Goal: Use online tool/utility: Utilize a website feature to perform a specific function

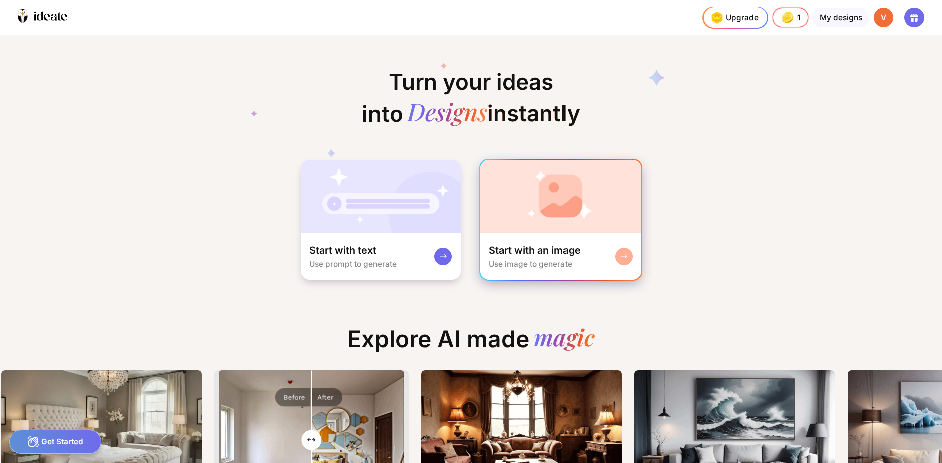
click at [562, 260] on div "Use image to generate" at bounding box center [530, 264] width 83 height 10
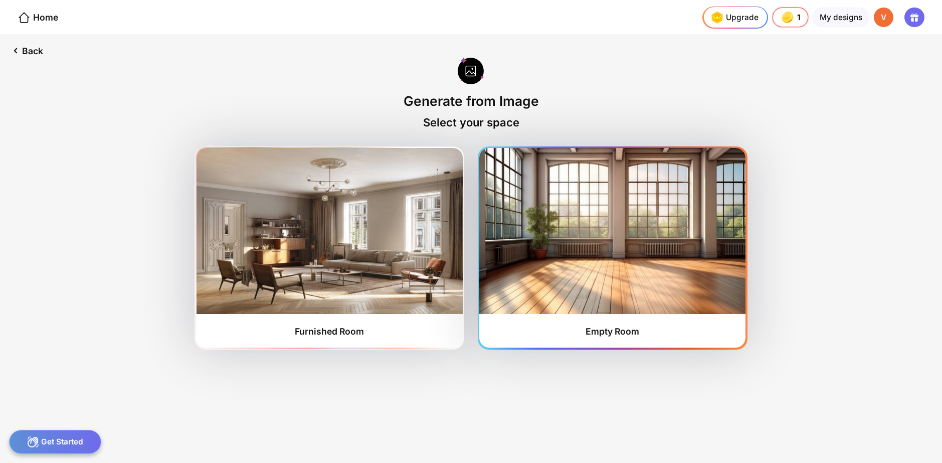
click at [515, 251] on img at bounding box center [612, 230] width 266 height 165
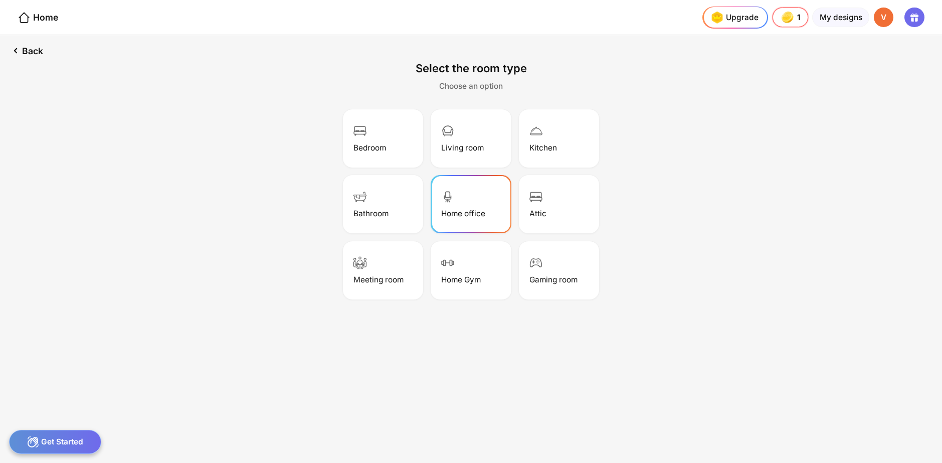
click at [478, 210] on div "Home office" at bounding box center [463, 214] width 44 height 10
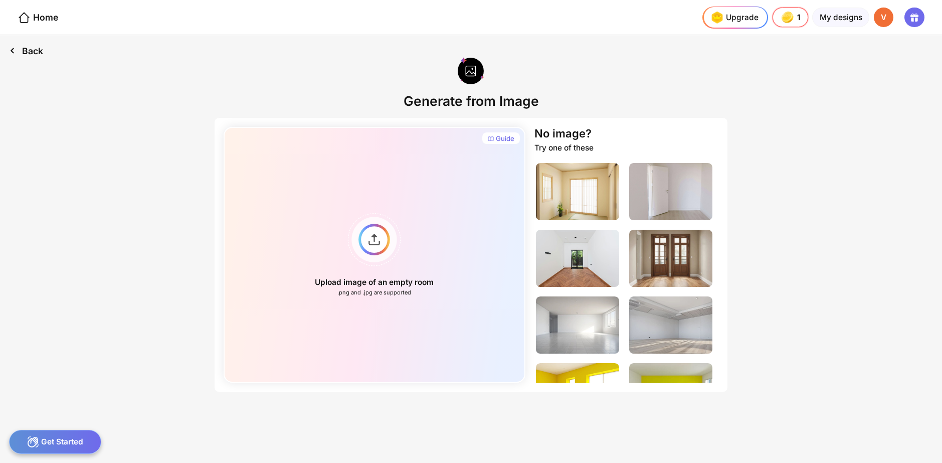
click at [29, 51] on div "Back" at bounding box center [26, 50] width 52 height 31
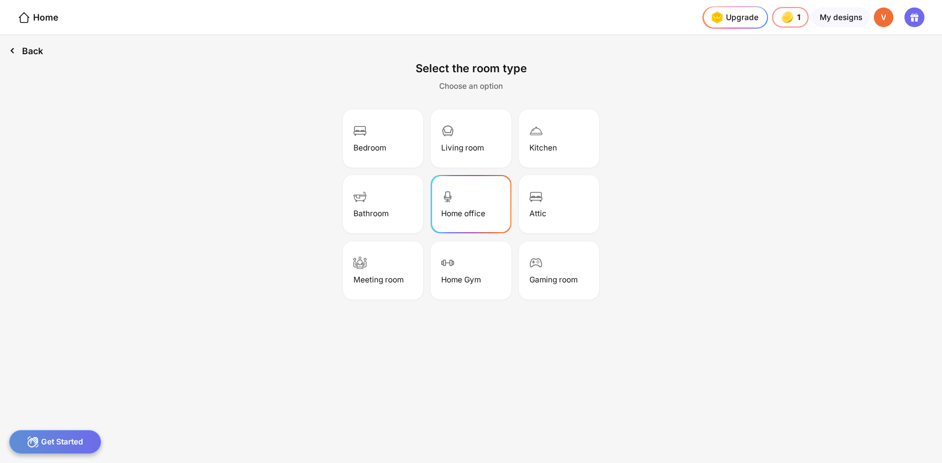
click at [32, 52] on div "Back" at bounding box center [26, 50] width 52 height 31
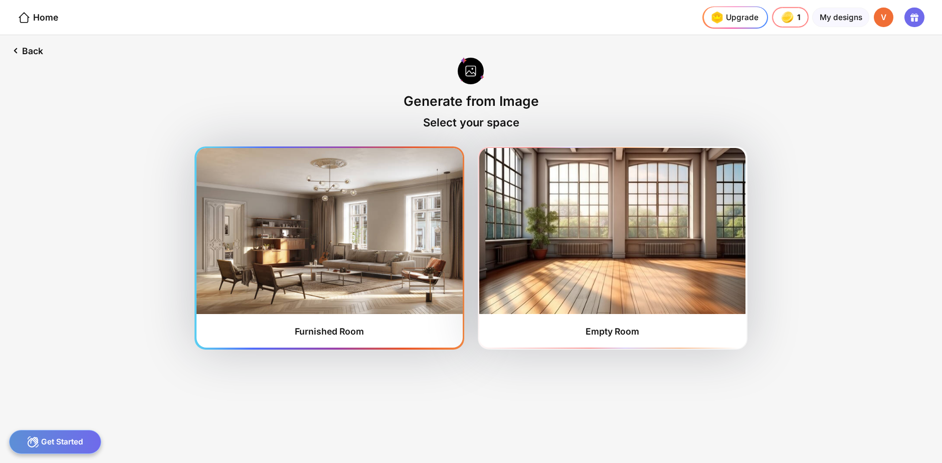
click at [259, 203] on img at bounding box center [330, 230] width 266 height 165
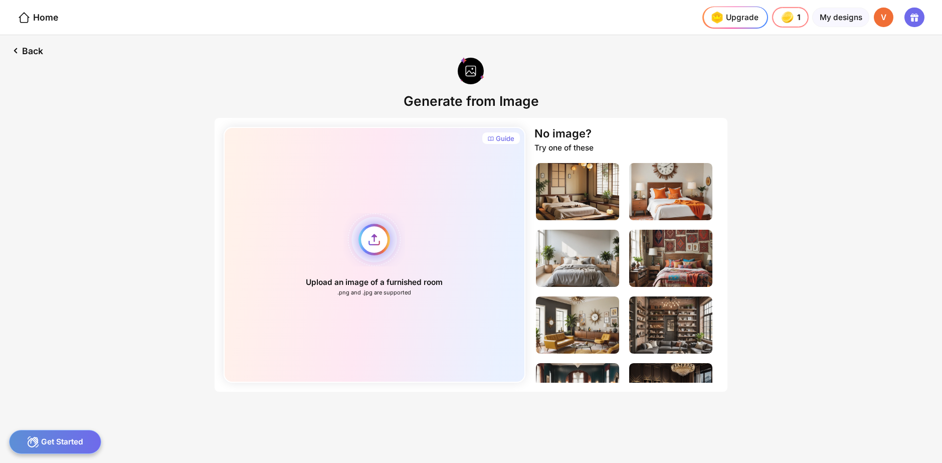
click at [377, 230] on div "Upload an image of a furnished room .png and .jpg are supported" at bounding box center [375, 255] width 302 height 256
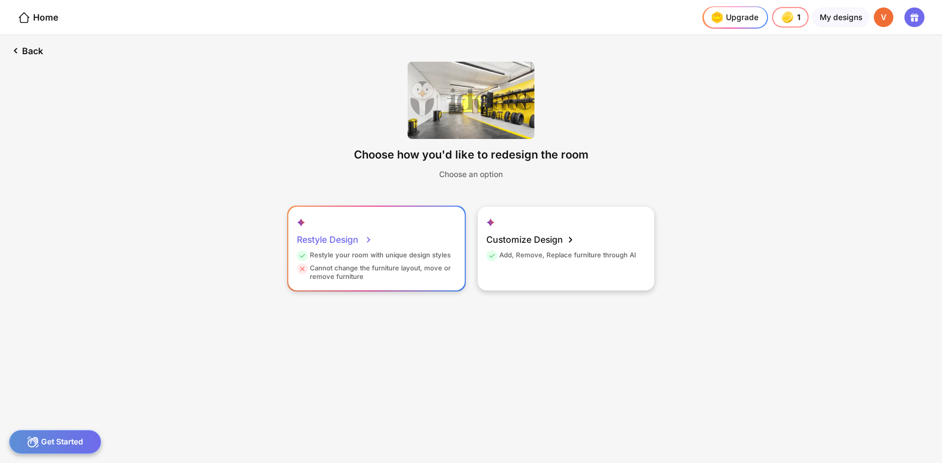
click at [367, 240] on icon at bounding box center [369, 240] width 12 height 12
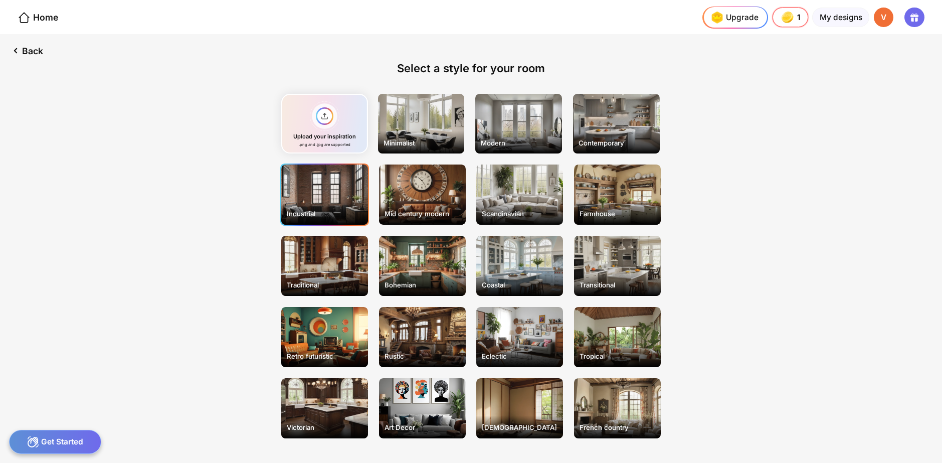
click at [303, 193] on div "Industrial" at bounding box center [324, 194] width 87 height 60
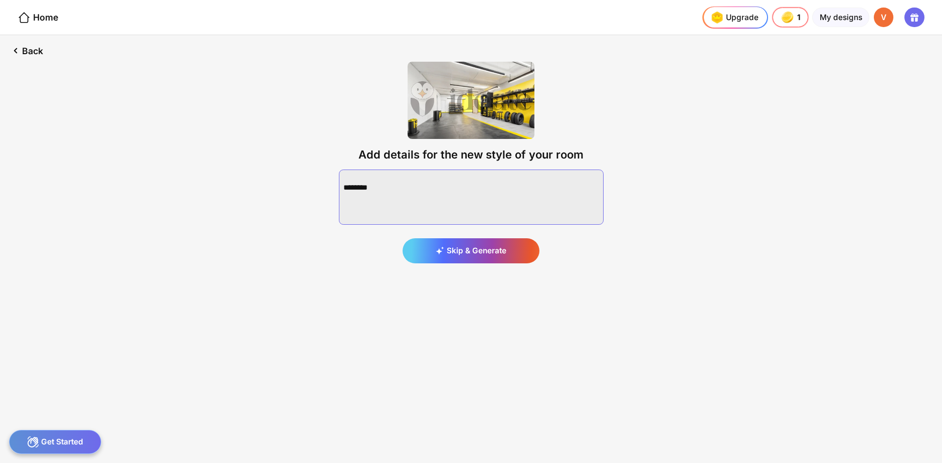
click at [364, 187] on textarea at bounding box center [471, 196] width 265 height 55
type textarea "*"
paste textarea "**********"
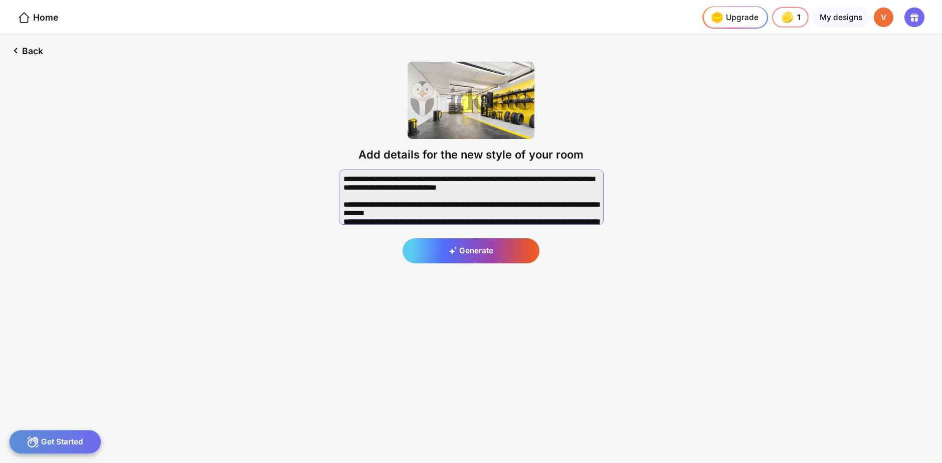
scroll to position [151, 0]
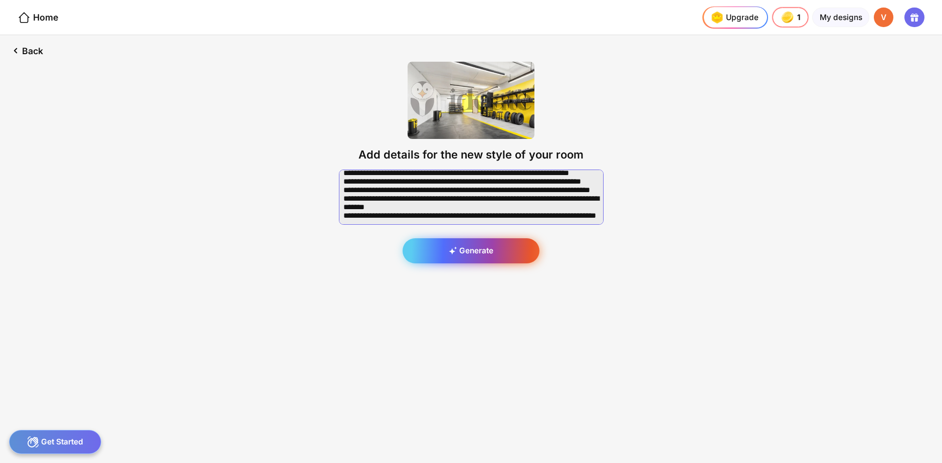
type textarea "**********"
click at [494, 260] on div "Generate" at bounding box center [471, 250] width 137 height 25
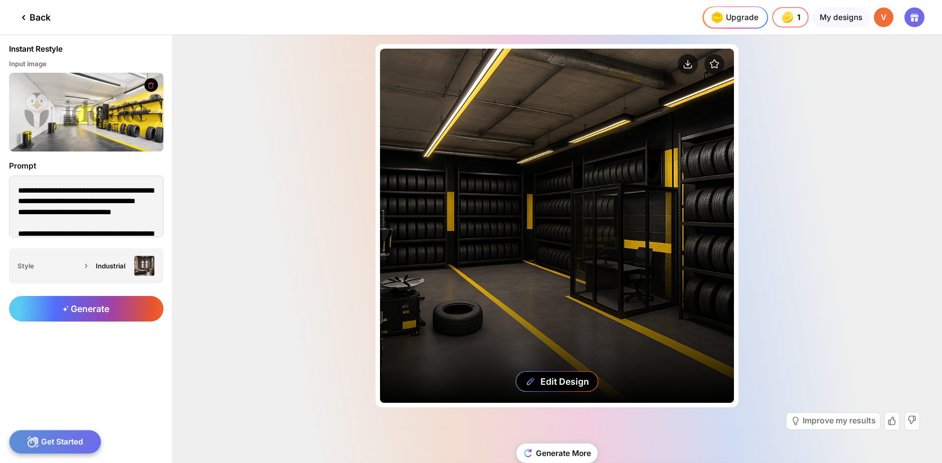
click at [511, 210] on div "Edit Design" at bounding box center [557, 226] width 354 height 354
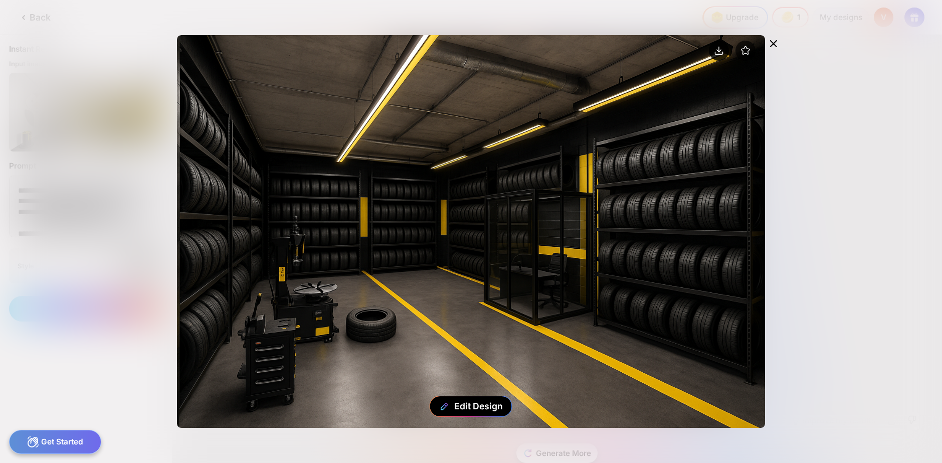
click at [723, 48] on circle at bounding box center [719, 51] width 20 height 20
